Goal: Manage account settings

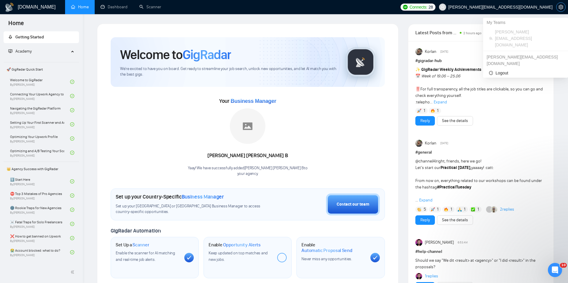
click at [565, 9] on span "setting" at bounding box center [561, 7] width 9 height 5
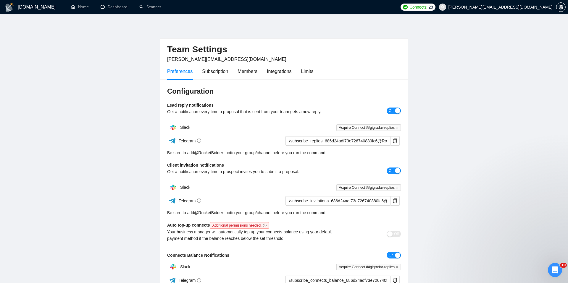
click at [215, 72] on div "Subscription" at bounding box center [215, 71] width 26 height 7
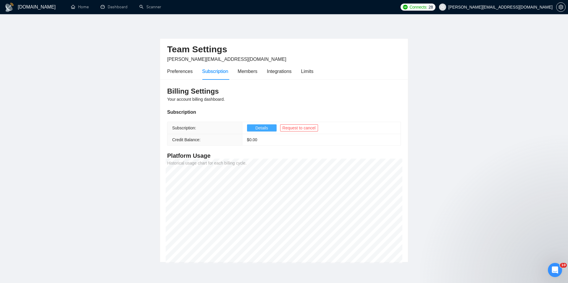
click at [264, 128] on span "Details" at bounding box center [261, 128] width 13 height 7
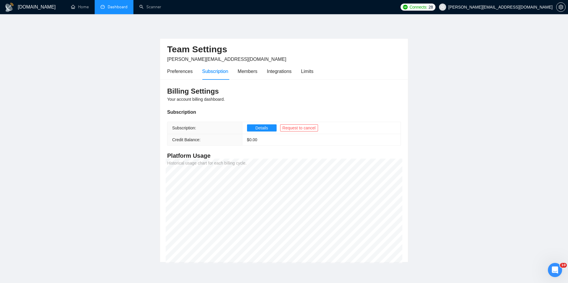
click at [112, 5] on link "Dashboard" at bounding box center [114, 6] width 27 height 5
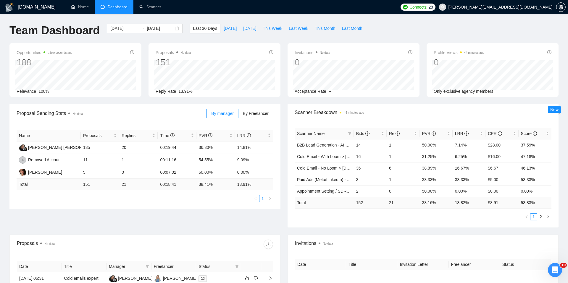
click at [281, 43] on div "Proposals No data 151 Reply Rate 13.91%" at bounding box center [214, 70] width 139 height 54
click at [76, 4] on link "Home" at bounding box center [80, 6] width 18 height 5
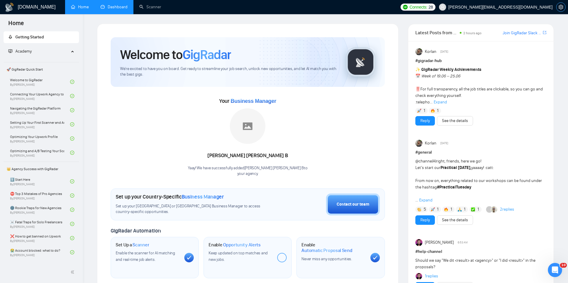
click at [561, 7] on icon "setting" at bounding box center [561, 7] width 5 height 5
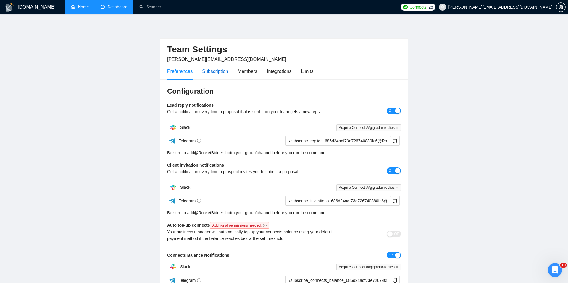
click at [213, 72] on div "Subscription" at bounding box center [215, 71] width 26 height 7
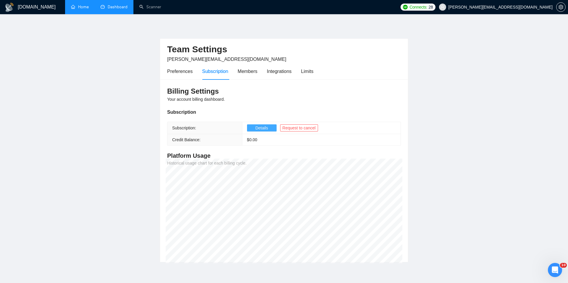
click at [264, 129] on span "Details" at bounding box center [261, 128] width 13 height 7
